Goal: Task Accomplishment & Management: Complete application form

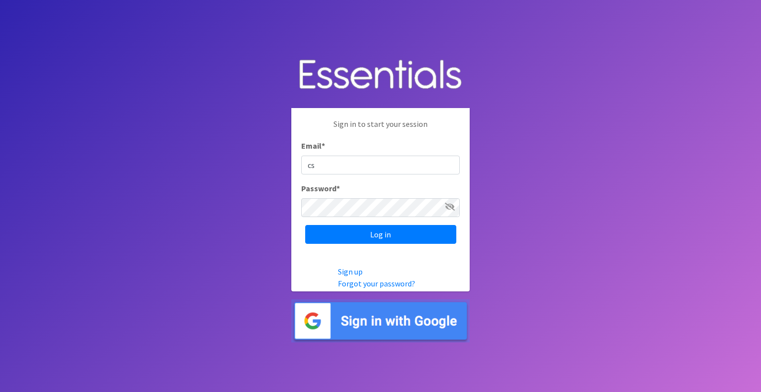
type input "[EMAIL_ADDRESS][DOMAIN_NAME]"
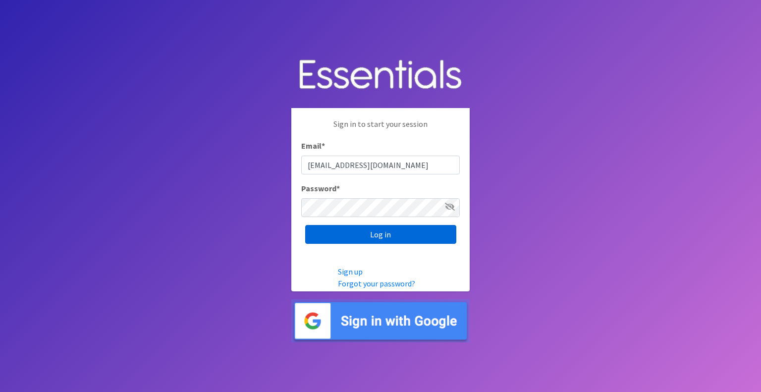
click at [381, 230] on input "Log in" at bounding box center [380, 234] width 151 height 19
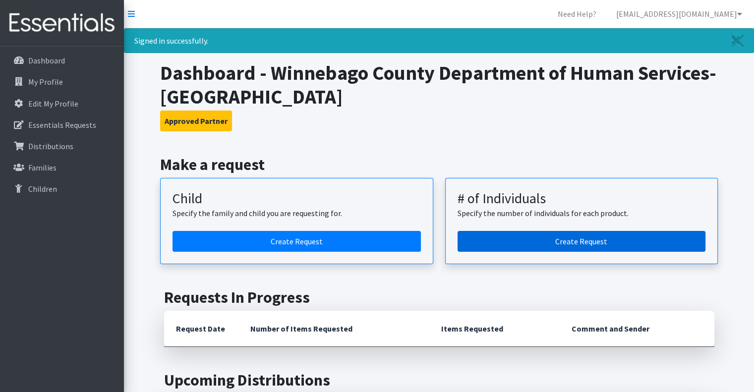
click at [567, 239] on link "Create Request" at bounding box center [581, 241] width 248 height 21
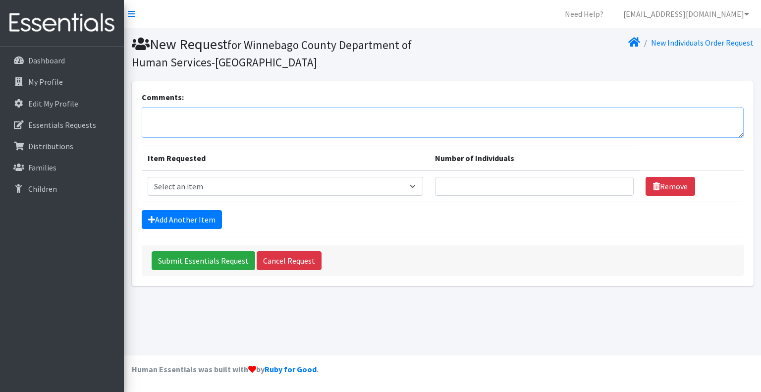
click at [155, 118] on textarea "Comments:" at bounding box center [443, 122] width 602 height 31
click at [418, 185] on select "Select an item (Newborn) (Preemie) (Size 1) (Size 2) (Size 3) (Size 4) (Size 5)…" at bounding box center [285, 186] width 275 height 19
select select "14512"
click at [148, 177] on select "Select an item (Newborn) (Preemie) (Size 1) (Size 2) (Size 3) (Size 4) (Size 5)…" at bounding box center [285, 186] width 275 height 19
click at [618, 182] on input "1" at bounding box center [534, 186] width 199 height 19
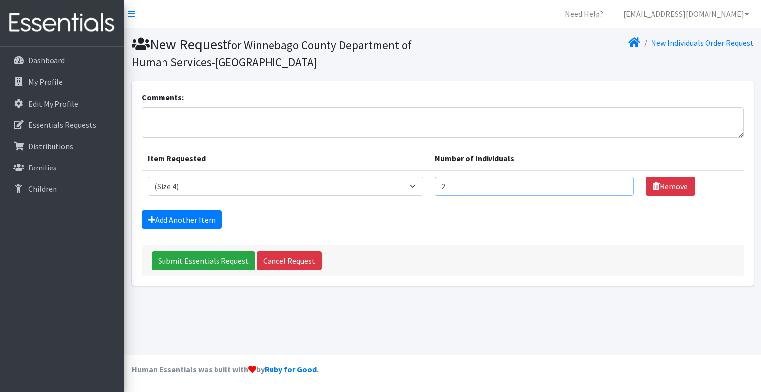
click at [618, 182] on input "2" at bounding box center [534, 186] width 199 height 19
click at [618, 182] on input "3" at bounding box center [534, 186] width 199 height 19
type input "4"
click at [618, 182] on input "4" at bounding box center [534, 186] width 199 height 19
click at [204, 218] on link "Add Another Item" at bounding box center [182, 219] width 80 height 19
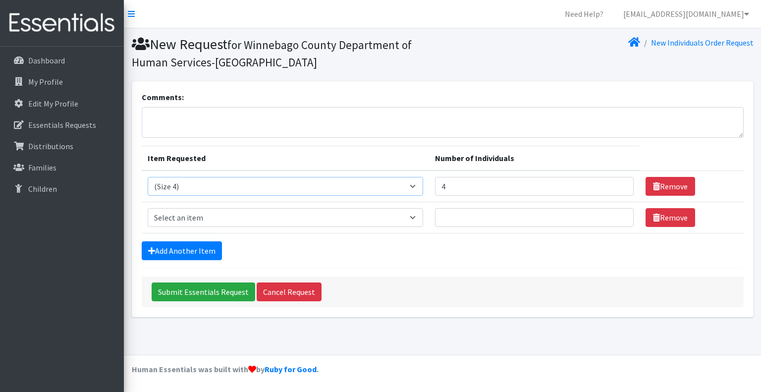
click at [418, 184] on select "Select an item (Newborn) (Preemie) (Size 1) (Size 2) (Size 3) (Size 4) (Size 5)…" at bounding box center [285, 186] width 275 height 19
click at [148, 177] on select "Select an item (Newborn) (Preemie) (Size 1) (Size 2) (Size 3) (Size 4) (Size 5)…" at bounding box center [285, 186] width 275 height 19
click at [416, 183] on select "Select an item (Newborn) (Preemie) (Size 1) (Size 2) (Size 3) (Size 4) (Size 5)…" at bounding box center [285, 186] width 275 height 19
select select "14512"
click at [148, 177] on select "Select an item (Newborn) (Preemie) (Size 1) (Size 2) (Size 3) (Size 4) (Size 5)…" at bounding box center [285, 186] width 275 height 19
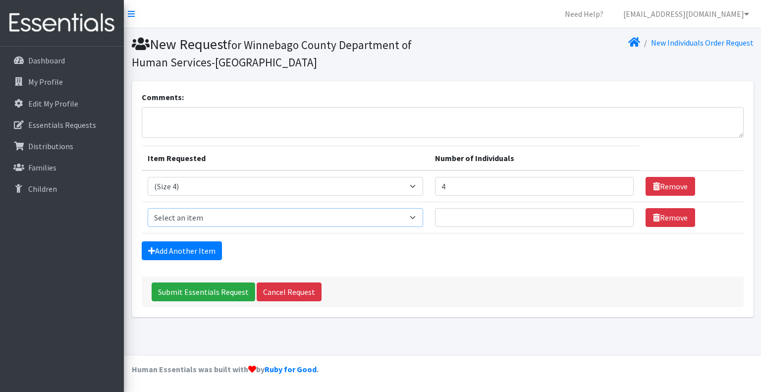
click at [416, 218] on select "Select an item (Newborn) (Preemie) (Size 1) (Size 2) (Size 3) (Size 4) (Size 5)…" at bounding box center [285, 217] width 275 height 19
select select "14488"
click at [148, 208] on select "Select an item (Newborn) (Preemie) (Size 1) (Size 2) (Size 3) (Size 4) (Size 5)…" at bounding box center [285, 217] width 275 height 19
click at [459, 219] on input "Number of Individuals" at bounding box center [534, 217] width 199 height 19
type input "4"
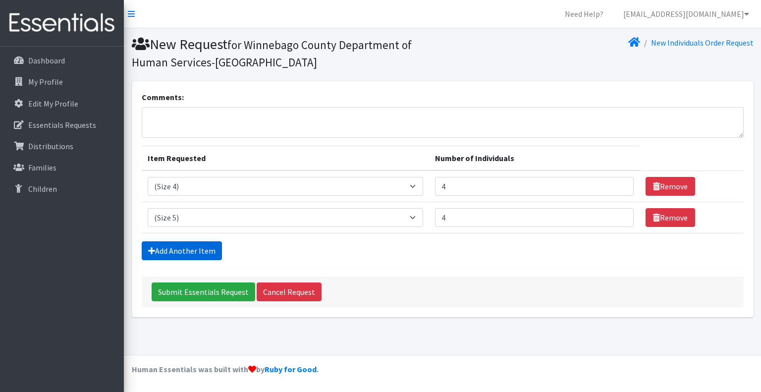
click at [200, 250] on link "Add Another Item" at bounding box center [182, 250] width 80 height 19
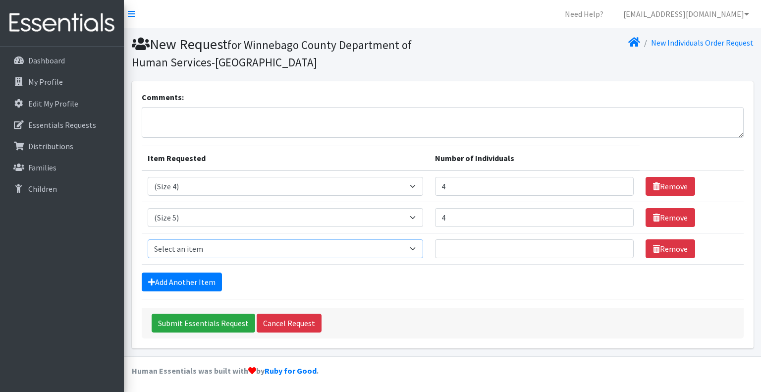
click at [417, 247] on select "Select an item (Newborn) (Preemie) (Size 1) (Size 2) (Size 3) (Size 4) (Size 5)…" at bounding box center [285, 248] width 275 height 19
select select "14491"
click at [148, 239] on select "Select an item (Newborn) (Preemie) (Size 1) (Size 2) (Size 3) (Size 4) (Size 5)…" at bounding box center [285, 248] width 275 height 19
click at [618, 245] on input "1" at bounding box center [534, 248] width 199 height 19
click at [618, 245] on input "2" at bounding box center [534, 248] width 199 height 19
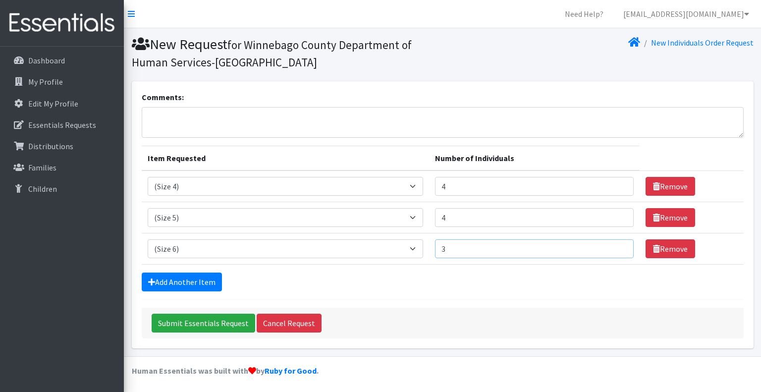
click at [618, 245] on input "3" at bounding box center [534, 248] width 199 height 19
type input "4"
click at [618, 245] on input "4" at bounding box center [534, 248] width 199 height 19
click at [178, 288] on link "Add Another Item" at bounding box center [182, 282] width 80 height 19
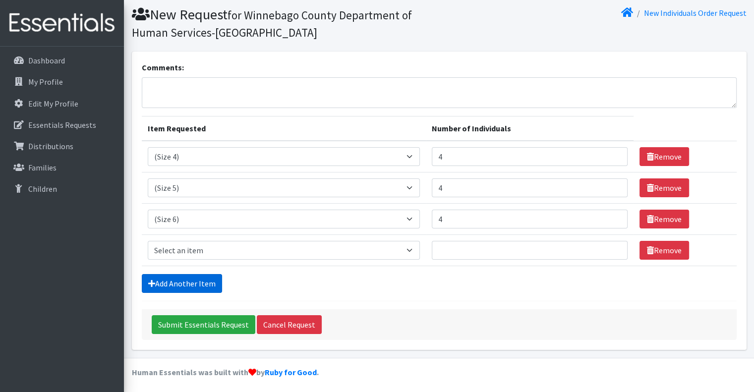
scroll to position [31, 0]
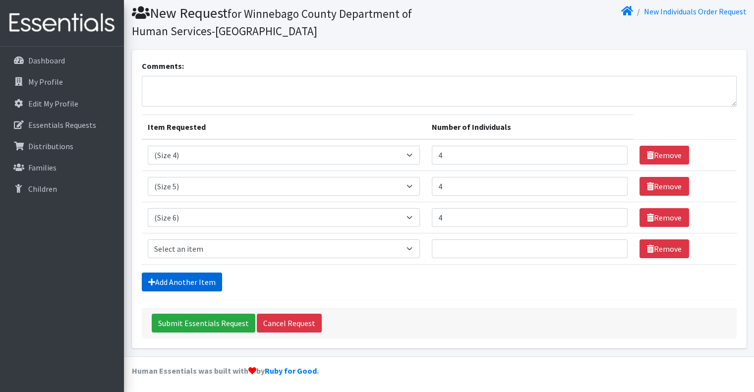
click at [174, 282] on link "Add Another Item" at bounding box center [182, 282] width 80 height 19
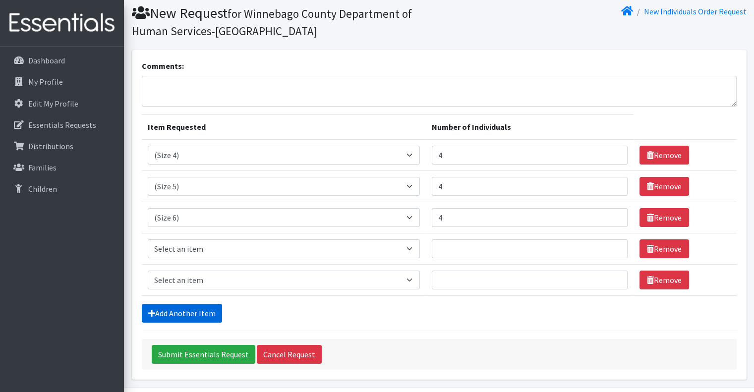
scroll to position [62, 0]
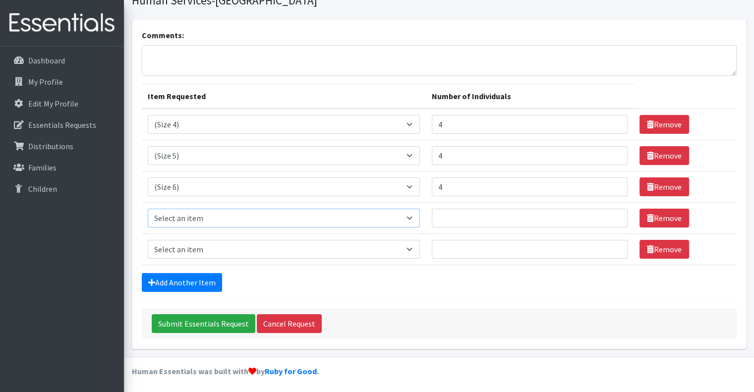
click at [414, 217] on select "Select an item (Newborn) (Preemie) (Size 1) (Size 2) (Size 3) (Size 4) (Size 5)…" at bounding box center [284, 218] width 272 height 19
select select "14484"
click at [148, 209] on select "Select an item (Newborn) (Preemie) (Size 1) (Size 2) (Size 3) (Size 4) (Size 5)…" at bounding box center [284, 218] width 272 height 19
click at [450, 218] on input "Number of Individuals" at bounding box center [530, 218] width 196 height 19
click at [611, 214] on input "1" at bounding box center [530, 218] width 196 height 19
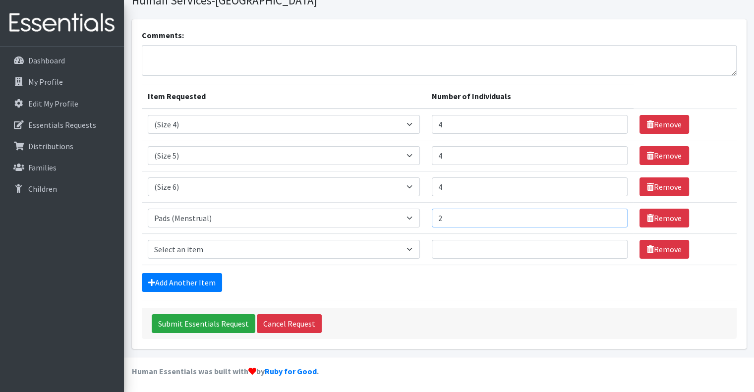
click at [611, 214] on input "2" at bounding box center [530, 218] width 196 height 19
click at [611, 214] on input "3" at bounding box center [530, 218] width 196 height 19
type input "4"
click at [611, 214] on input "4" at bounding box center [530, 218] width 196 height 19
click at [414, 248] on select "Select an item (Newborn) (Preemie) (Size 1) (Size 2) (Size 3) (Size 4) (Size 5)…" at bounding box center [284, 249] width 272 height 19
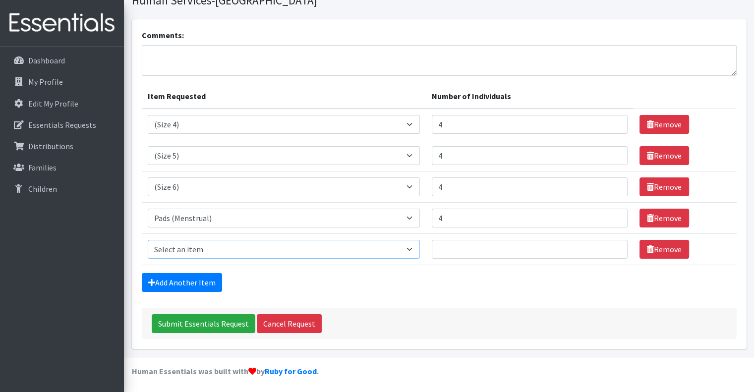
select select "14485"
click at [148, 240] on select "Select an item (Newborn) (Preemie) (Size 1) (Size 2) (Size 3) (Size 4) (Size 5)…" at bounding box center [284, 249] width 272 height 19
click at [612, 244] on input "2" at bounding box center [530, 249] width 196 height 19
click at [612, 244] on input "3" at bounding box center [530, 249] width 196 height 19
type input "4"
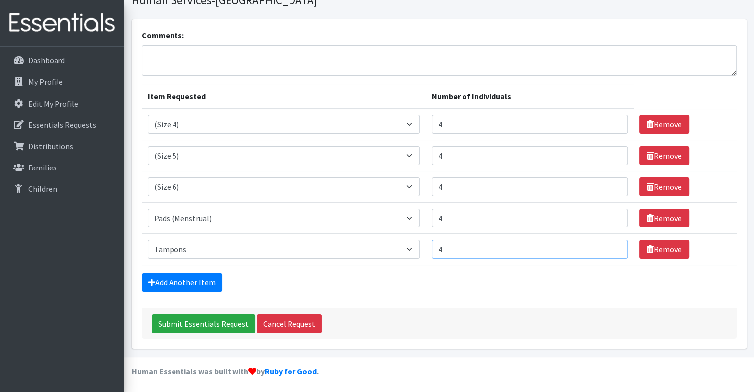
click at [612, 244] on input "4" at bounding box center [530, 249] width 196 height 19
click at [161, 54] on textarea "Comments:" at bounding box center [439, 60] width 595 height 31
click at [177, 54] on textarea "Baby wiopes are alwasy needed if available 15 packs" at bounding box center [439, 60] width 595 height 31
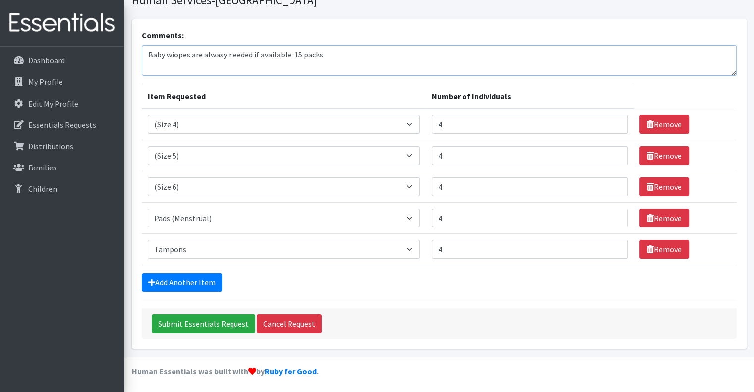
click at [177, 54] on textarea "Baby wiopes are alwasy needed if available 15 packs" at bounding box center [439, 60] width 595 height 31
click at [186, 55] on textarea "Baby wiopes are alwasy needed if available 15 packs" at bounding box center [439, 60] width 595 height 31
click at [188, 55] on textarea "Baby wiopes are alwasy needed if available 15 packs" at bounding box center [439, 60] width 595 height 31
click at [176, 56] on textarea "Baby wiopes are alwasy needed if available 15 packs" at bounding box center [439, 60] width 595 height 31
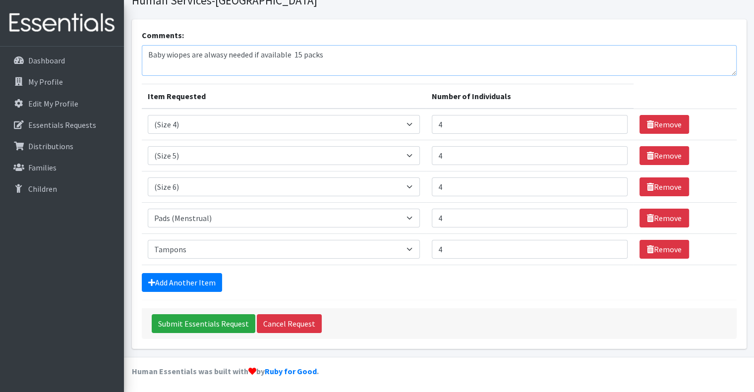
click at [176, 56] on textarea "Baby wiopes are alwasy needed if available 15 packs" at bounding box center [439, 60] width 595 height 31
click at [210, 56] on textarea "Baby wipes are alwasy needed if available 15 packs" at bounding box center [439, 60] width 595 height 31
drag, startPoint x: 234, startPoint y: 57, endPoint x: 240, endPoint y: 60, distance: 6.4
click at [240, 60] on textarea "Baby wipes are alwysy needed if available 15 packs" at bounding box center [439, 60] width 595 height 31
click at [220, 57] on textarea "Baby wipes are alwysy needed if available 15 packs" at bounding box center [439, 60] width 595 height 31
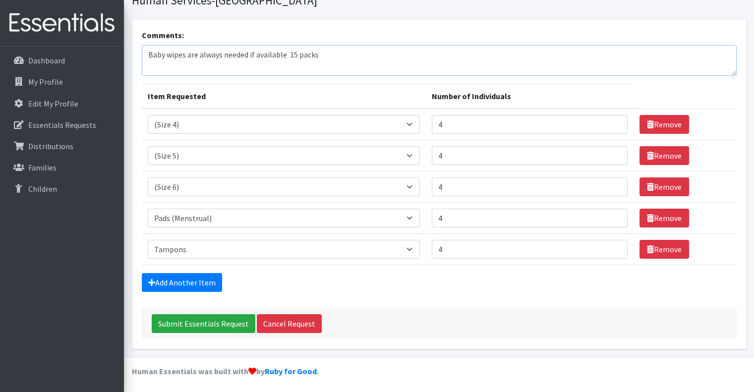
click at [285, 54] on textarea "Baby wipes are always needed if available 15 packs" at bounding box center [439, 60] width 595 height 31
click at [293, 55] on textarea "Baby wipes are always needed if available- 15 packs" at bounding box center [439, 60] width 595 height 31
type textarea "Baby wipes are always needed if available- 15 packs"
click at [219, 321] on input "Submit Essentials Request" at bounding box center [204, 323] width 104 height 19
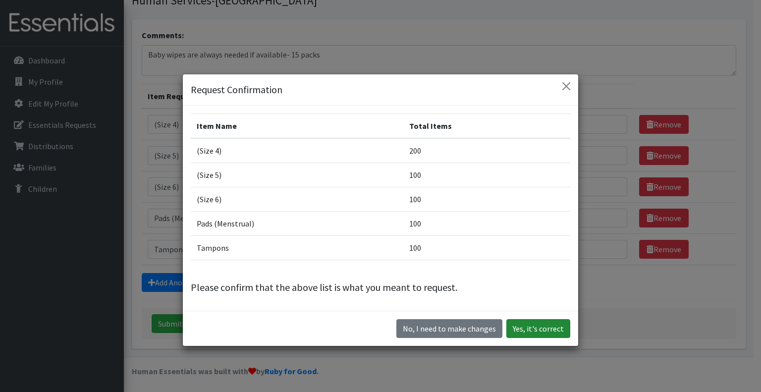
click at [539, 327] on button "Yes, it's correct" at bounding box center [538, 328] width 64 height 19
